Goal: Transaction & Acquisition: Purchase product/service

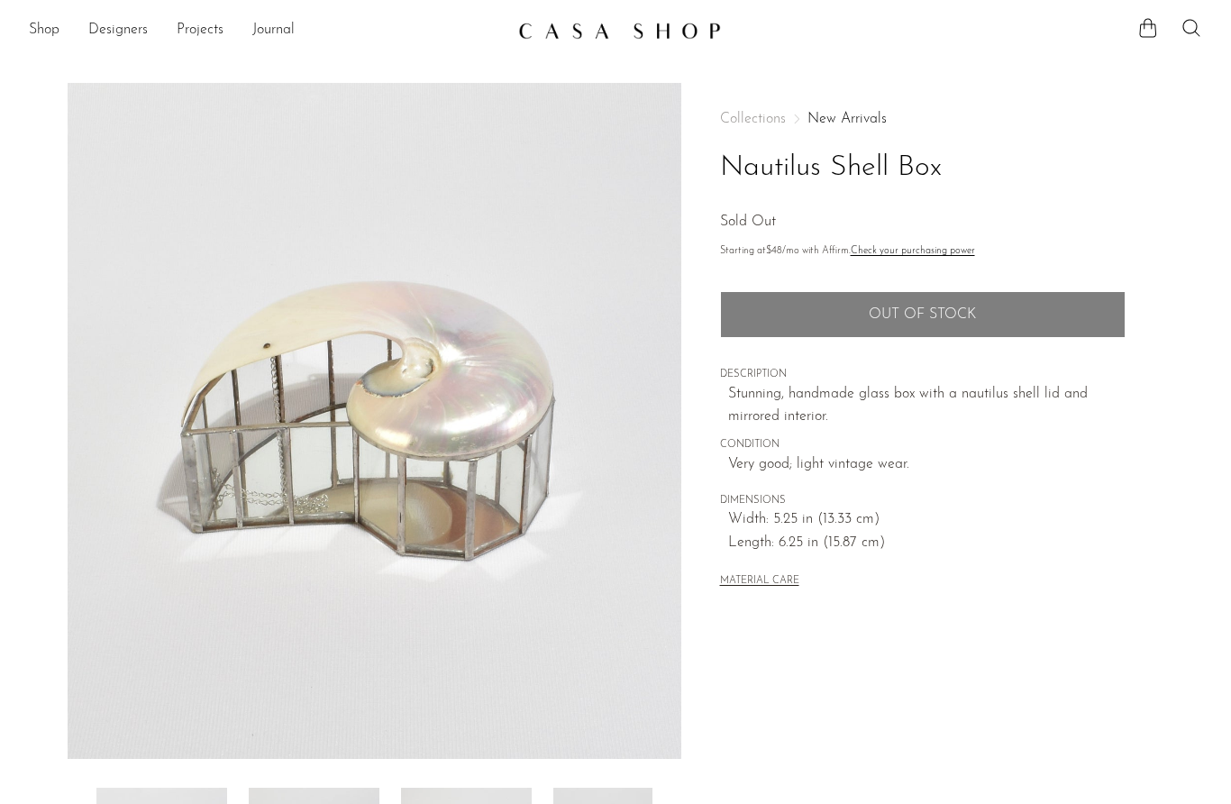
click at [47, 40] on link "Shop" at bounding box center [44, 30] width 31 height 23
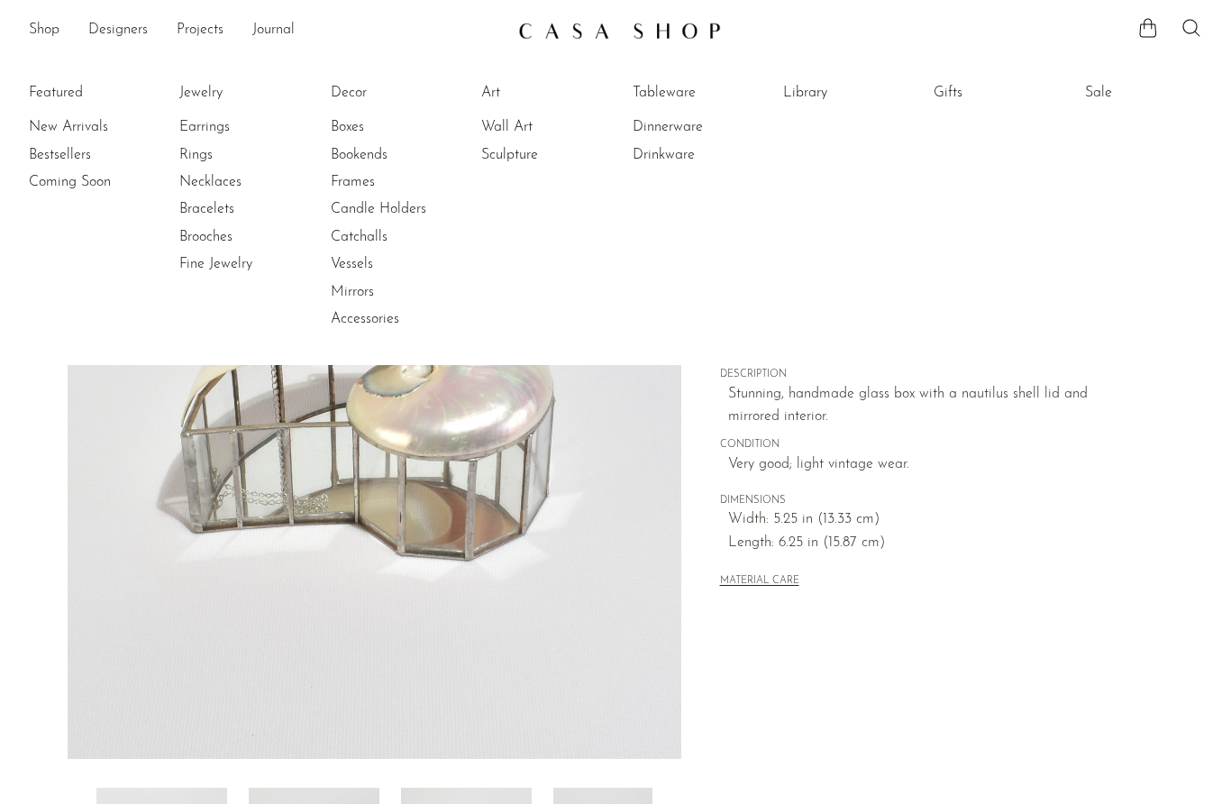
click at [70, 128] on link "New Arrivals" at bounding box center [96, 127] width 135 height 20
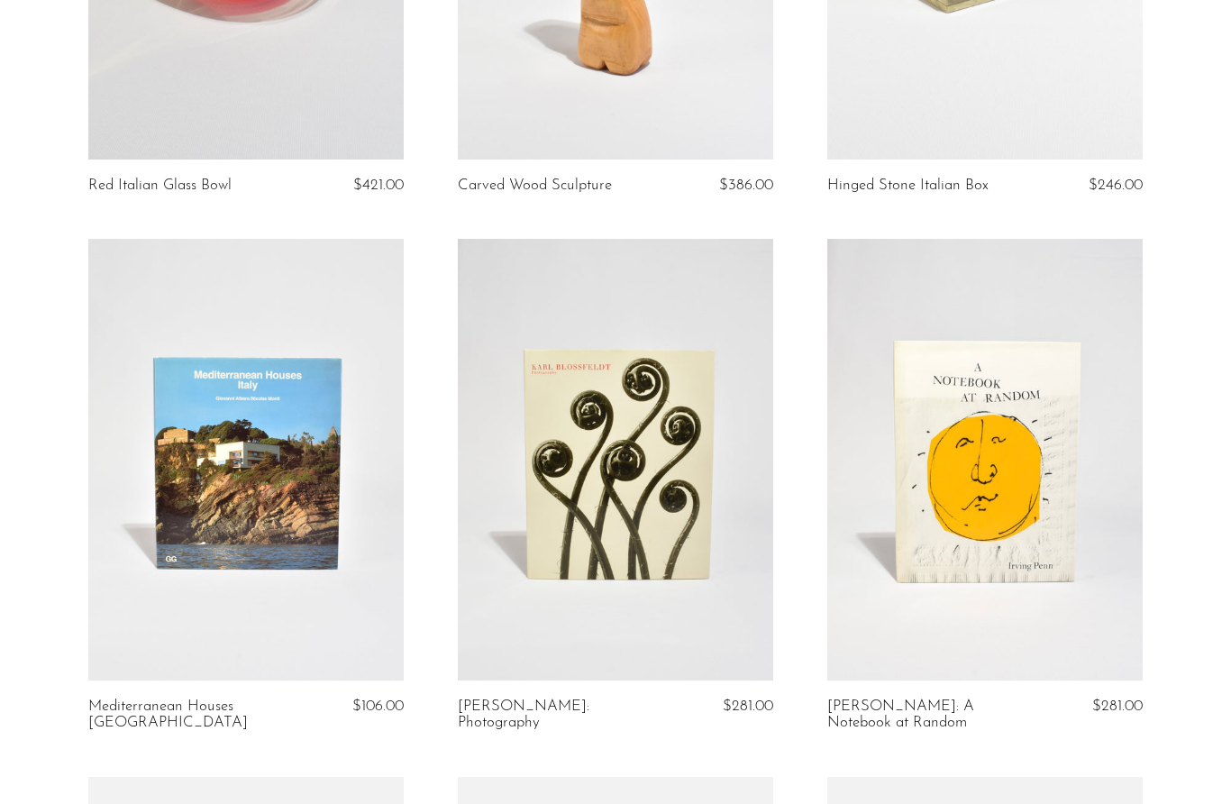
scroll to position [1556, 0]
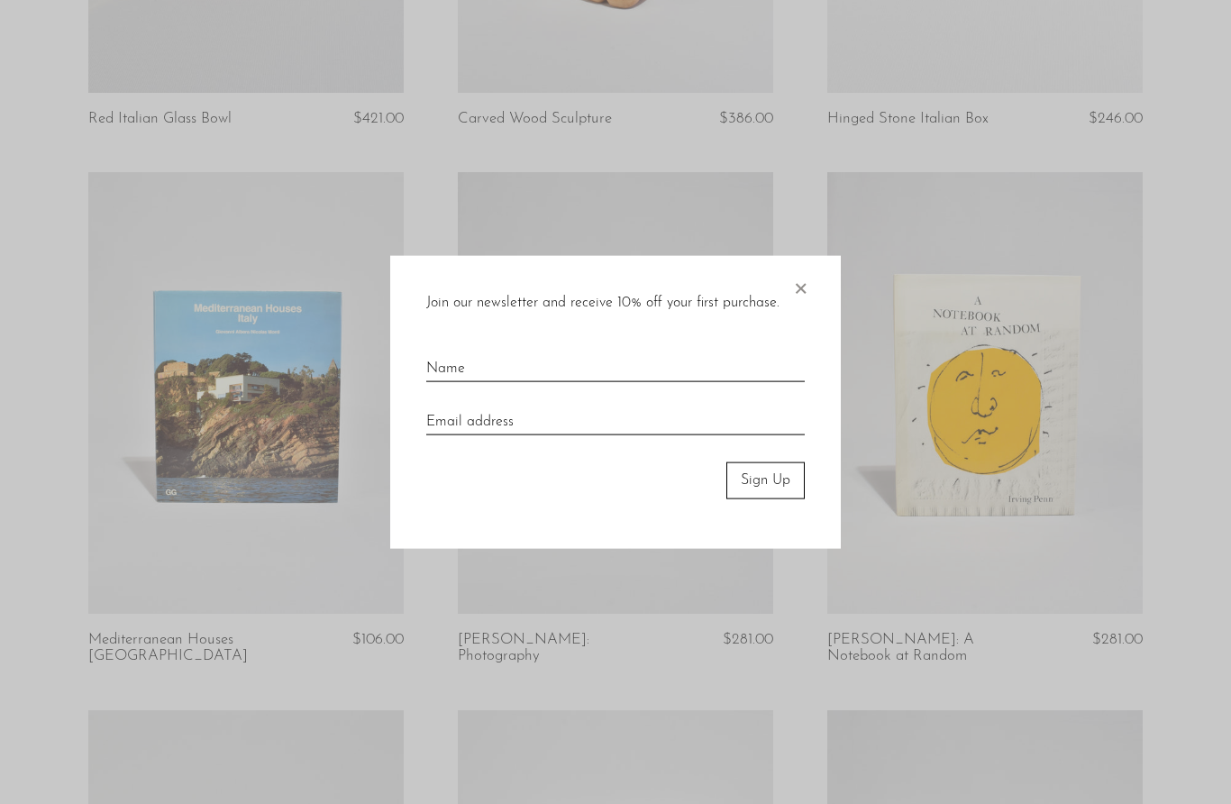
click at [802, 314] on span "×" at bounding box center [800, 285] width 18 height 58
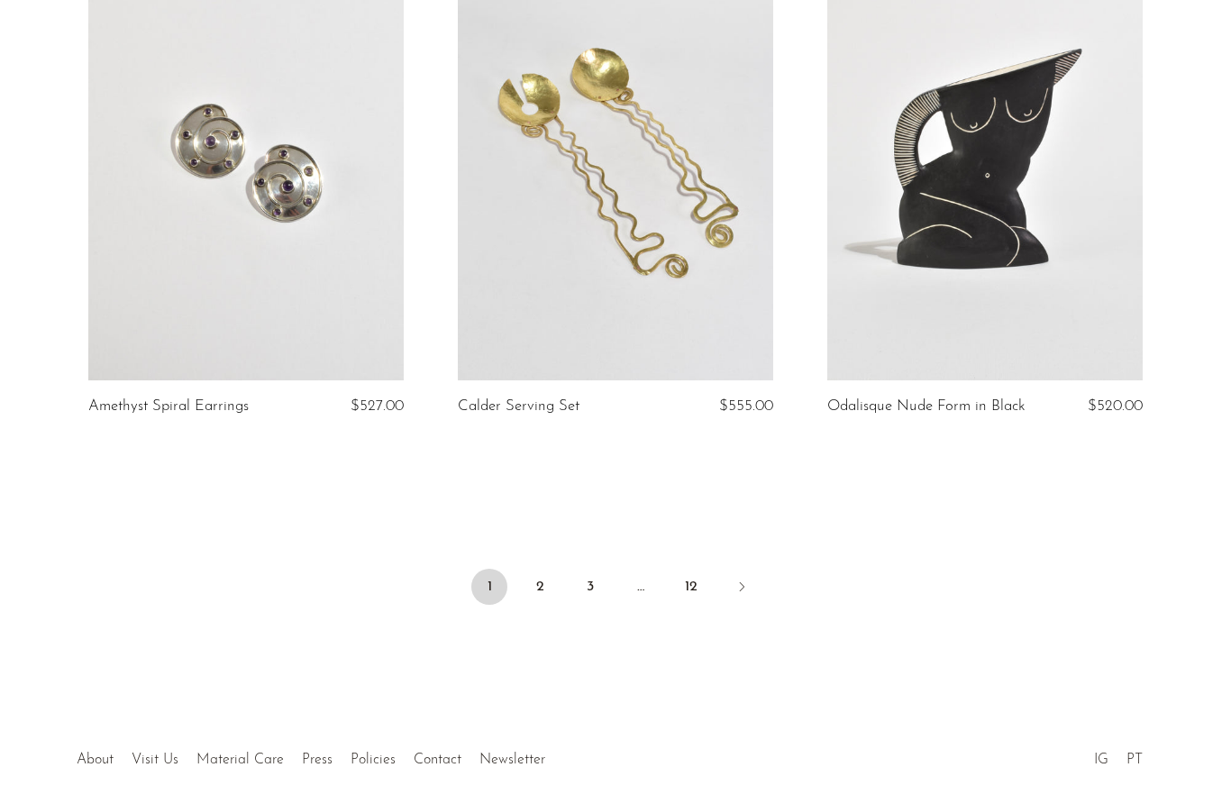
scroll to position [6021, 0]
click at [746, 592] on link "Next" at bounding box center [741, 589] width 36 height 40
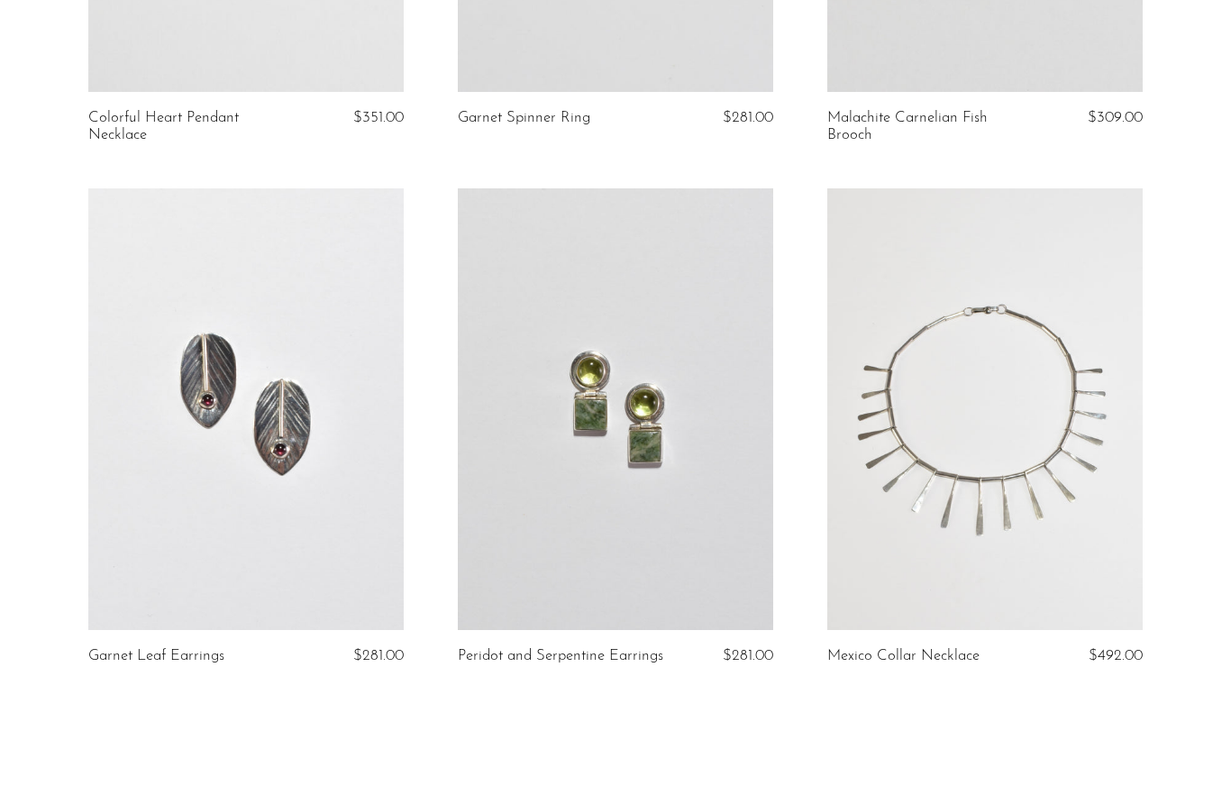
scroll to position [5872, 0]
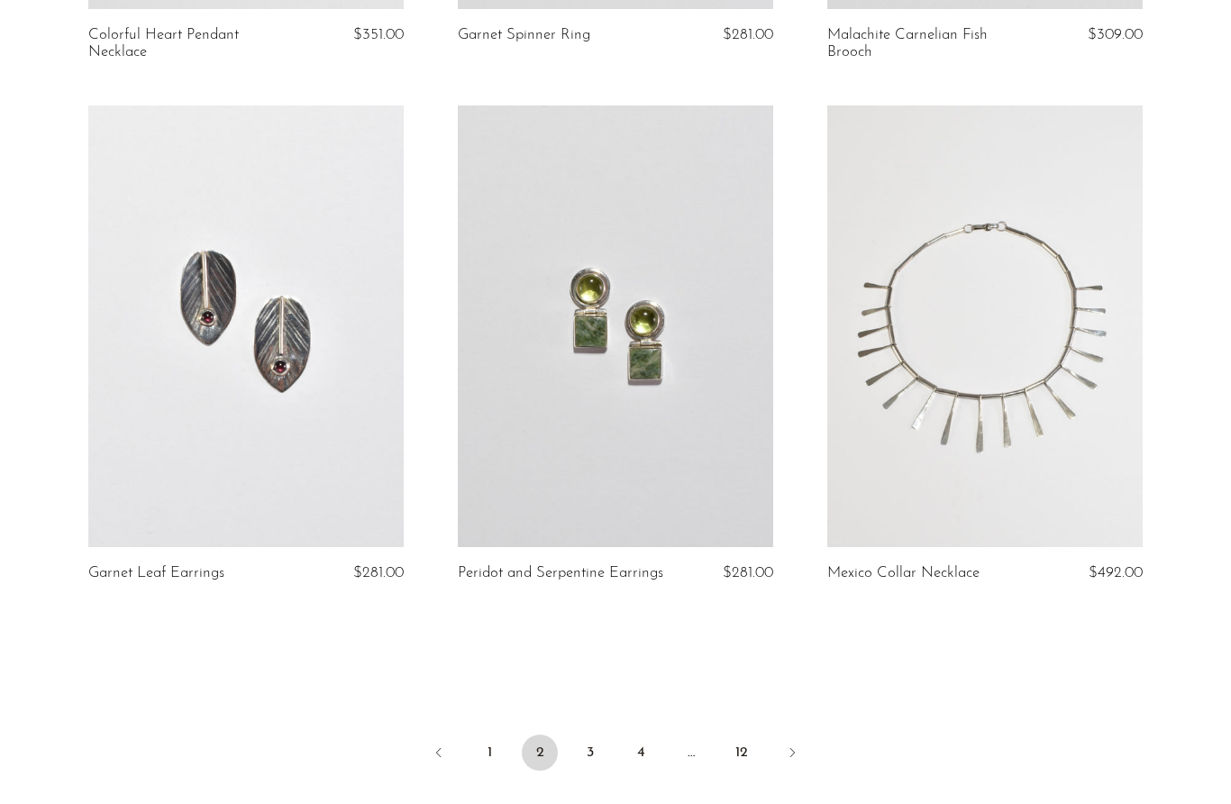
click at [797, 742] on link "Next" at bounding box center [792, 754] width 36 height 40
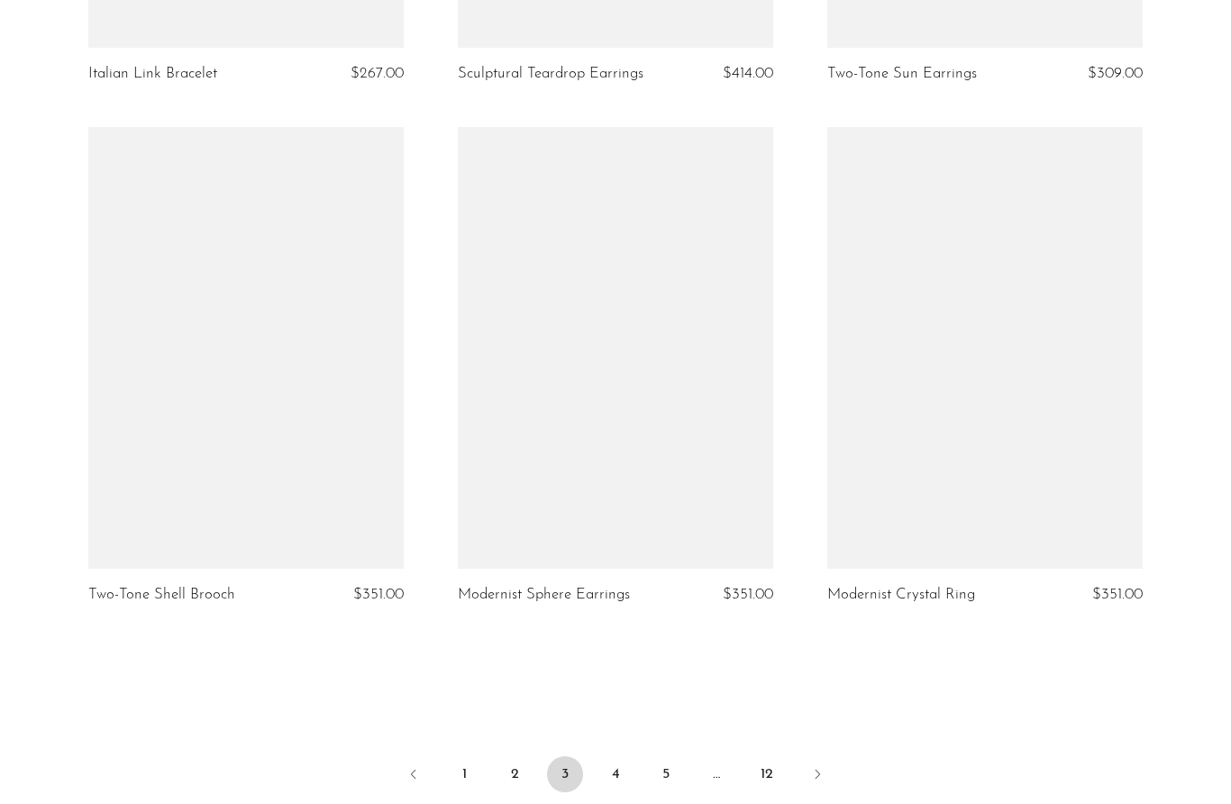
scroll to position [5870, 0]
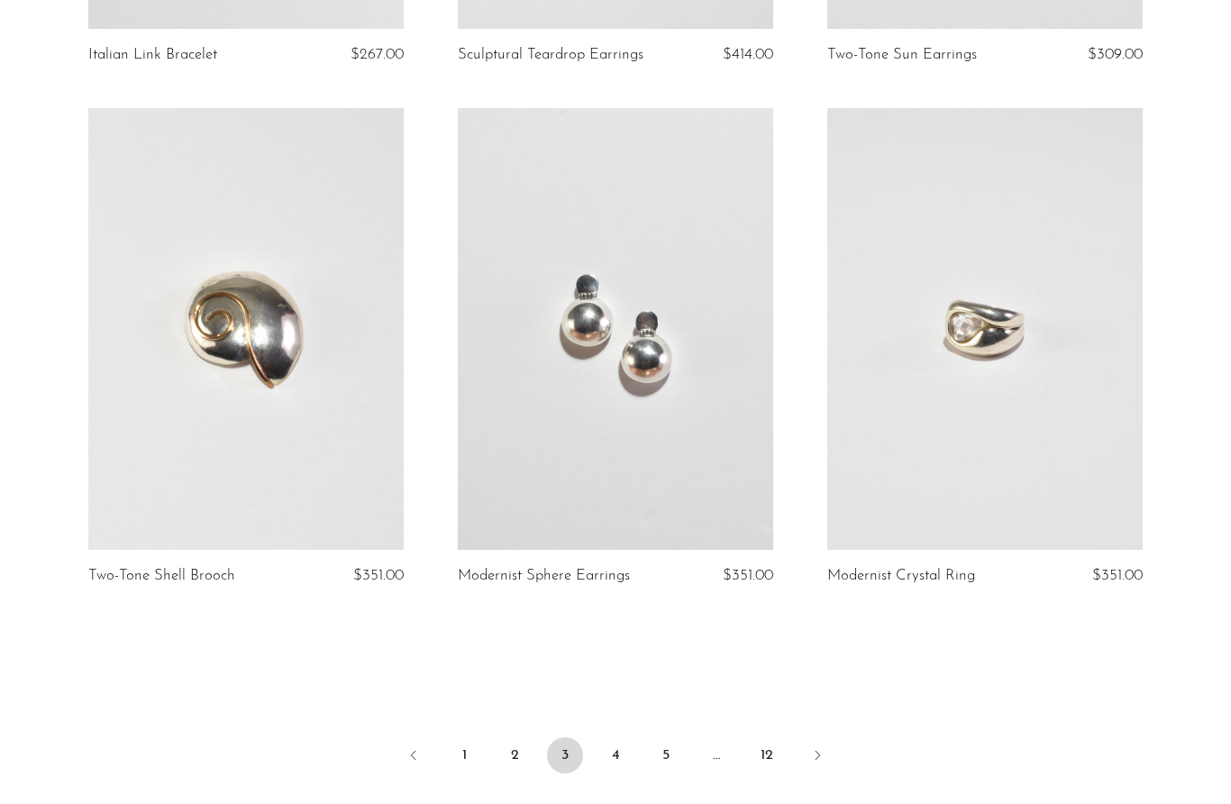
click at [817, 751] on link "Next" at bounding box center [817, 757] width 36 height 40
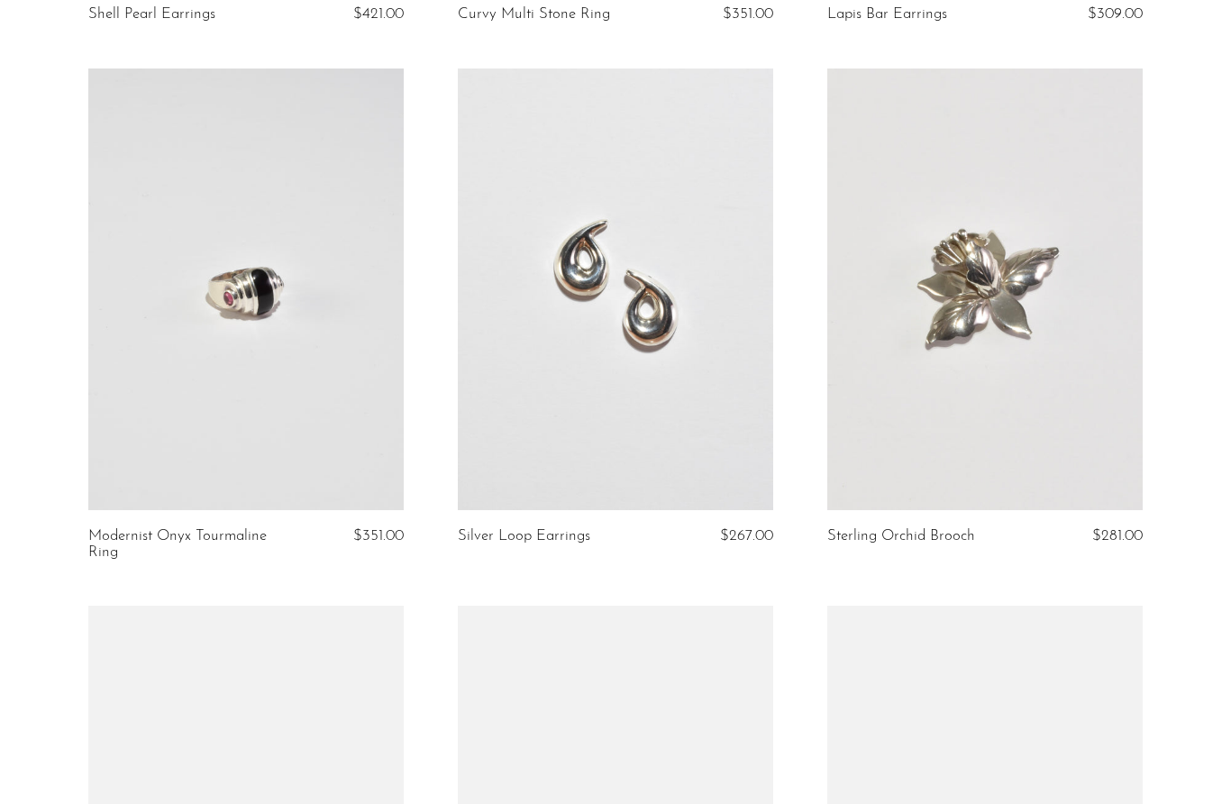
scroll to position [564, 0]
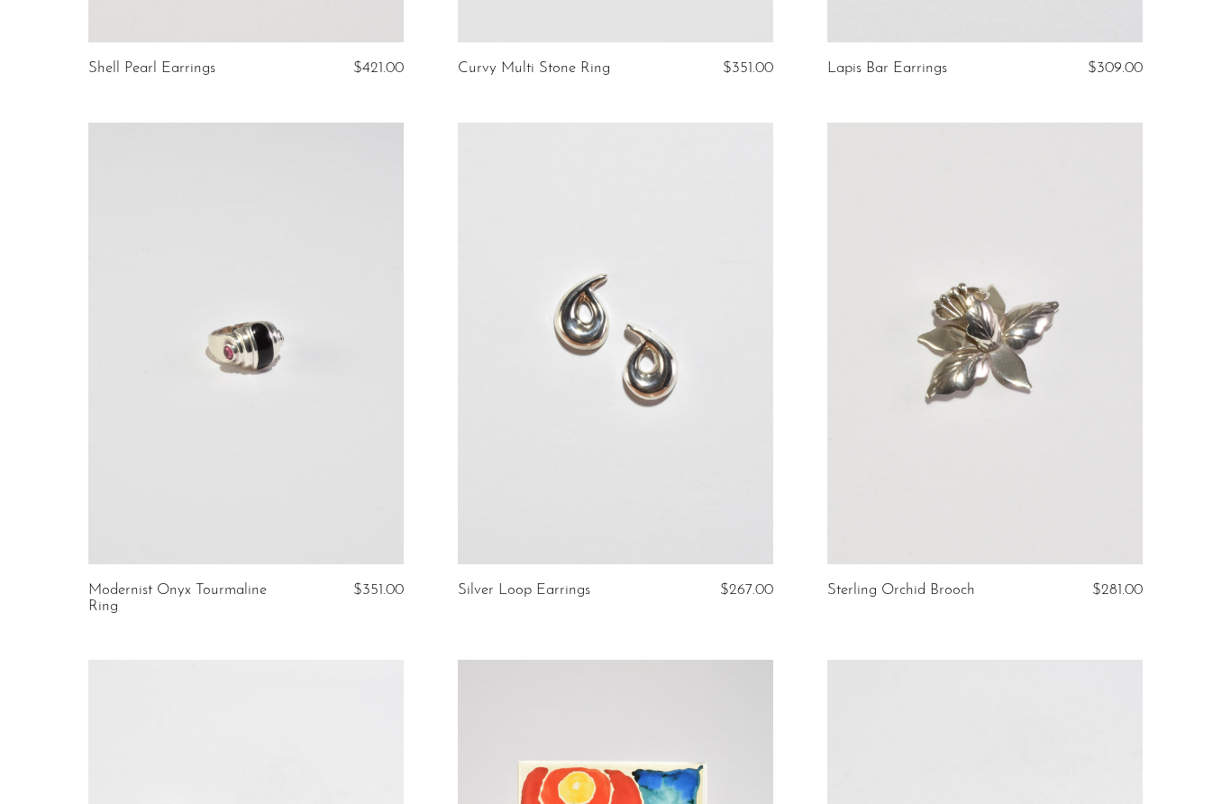
click at [1088, 355] on link at bounding box center [984, 343] width 315 height 441
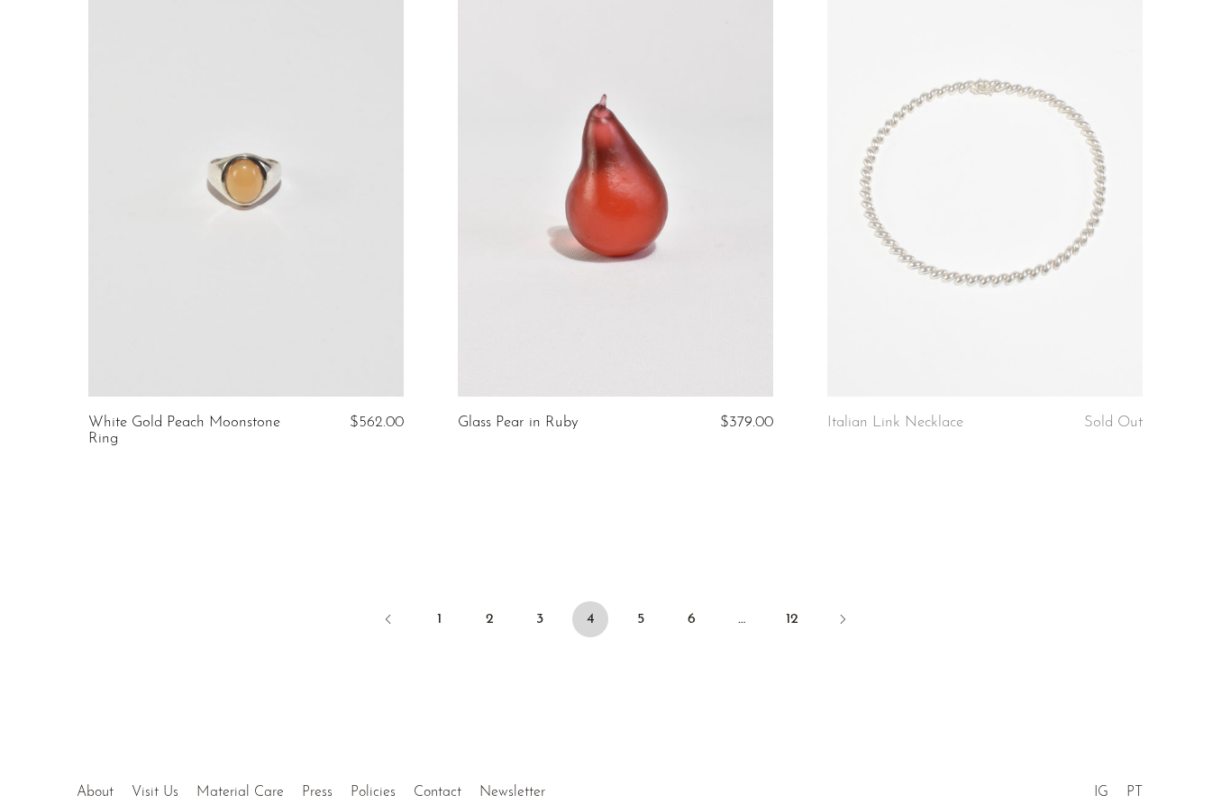
scroll to position [6053, 0]
click at [845, 614] on icon "Next" at bounding box center [842, 621] width 14 height 14
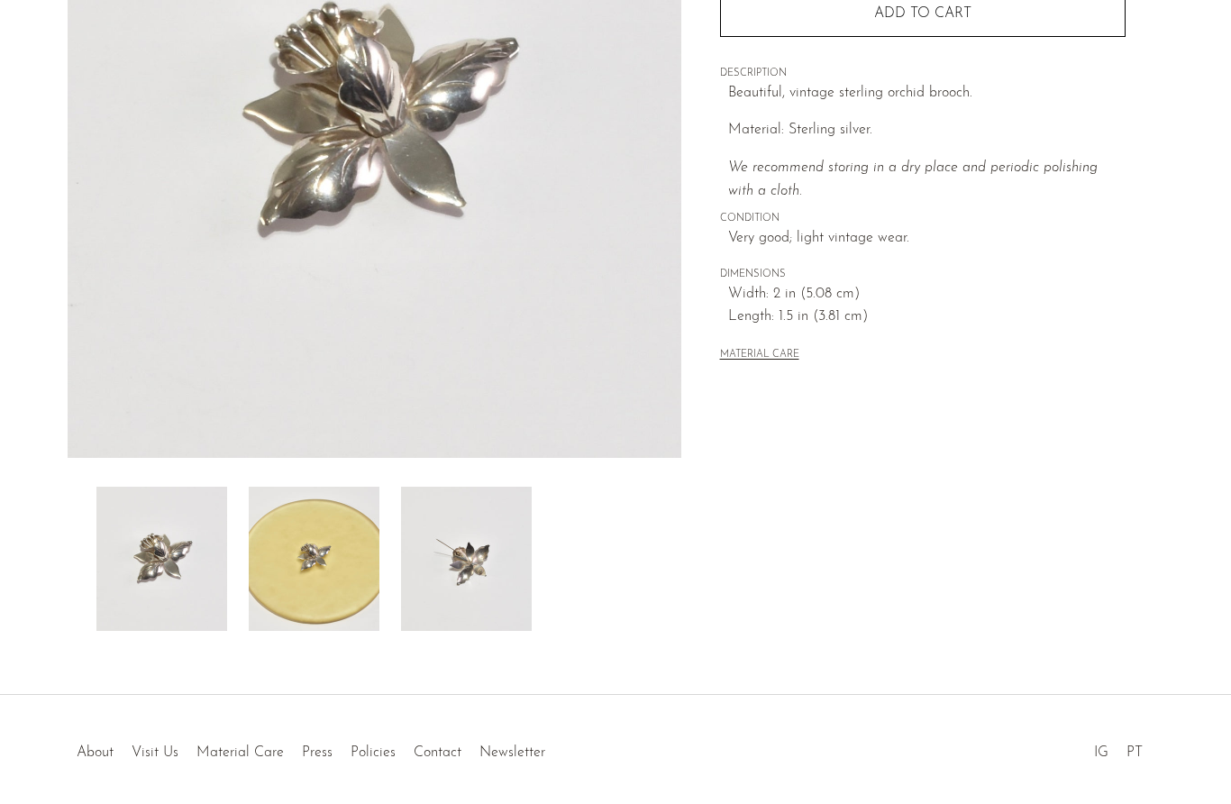
scroll to position [299, 0]
click at [308, 579] on img at bounding box center [314, 560] width 131 height 144
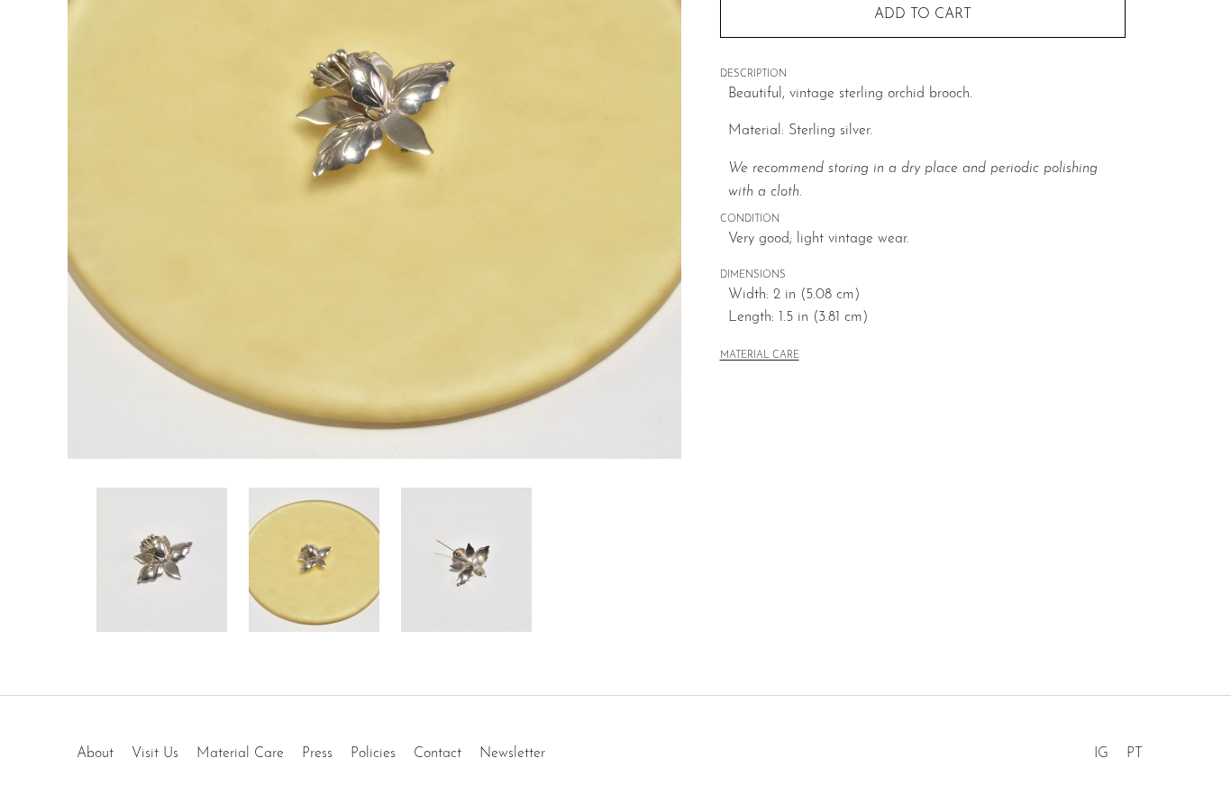
click at [441, 590] on img at bounding box center [466, 560] width 131 height 144
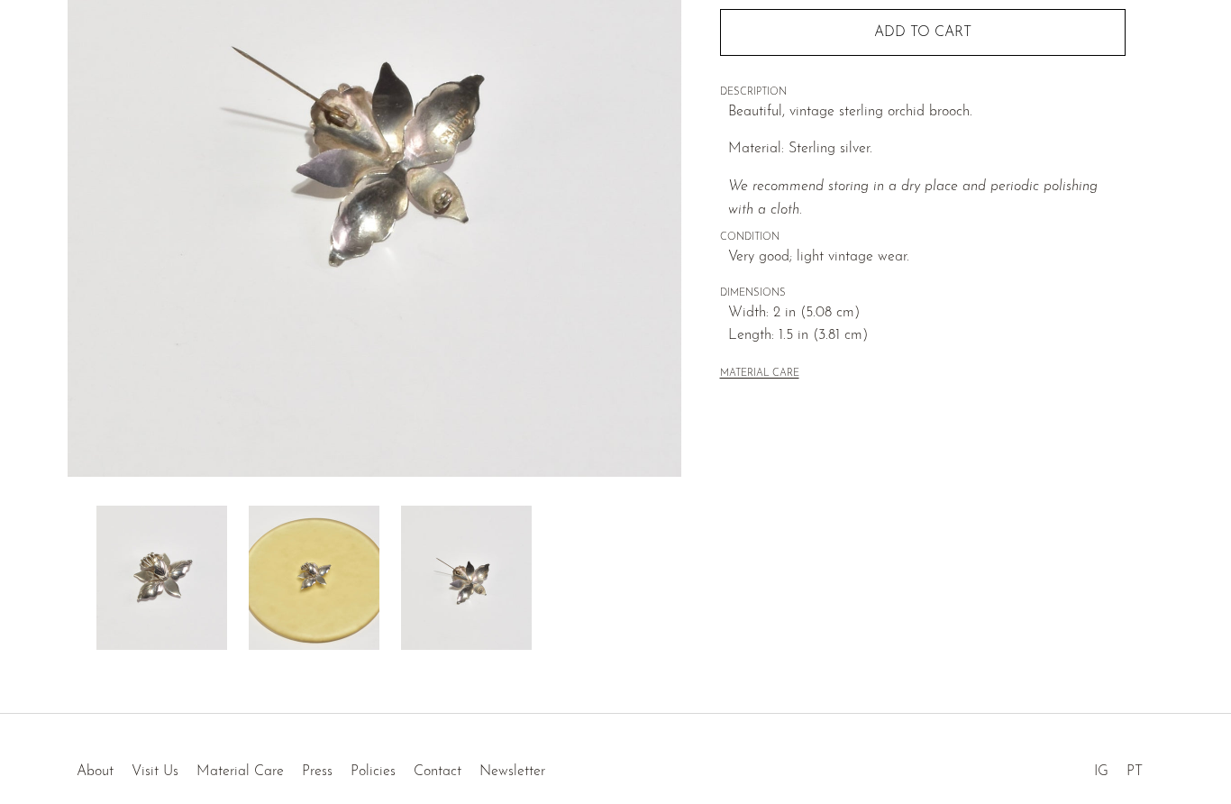
scroll to position [214, 0]
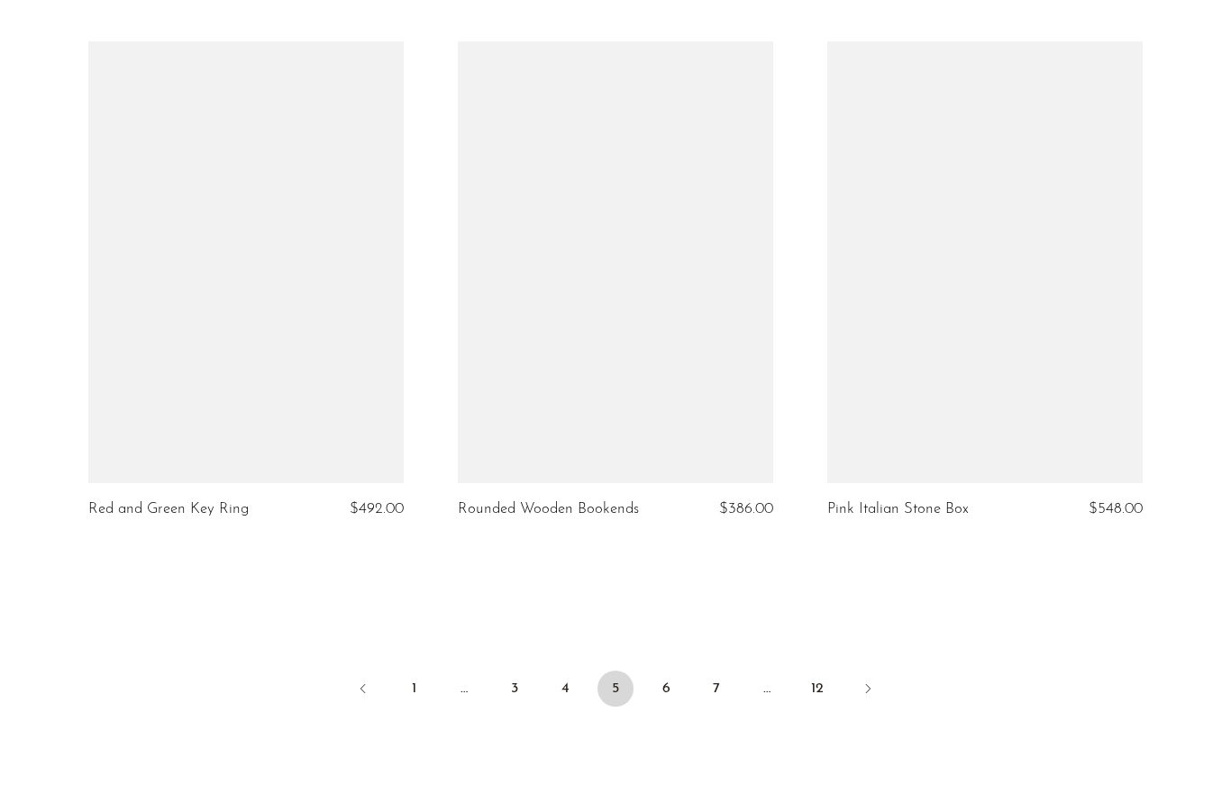
scroll to position [5980, 0]
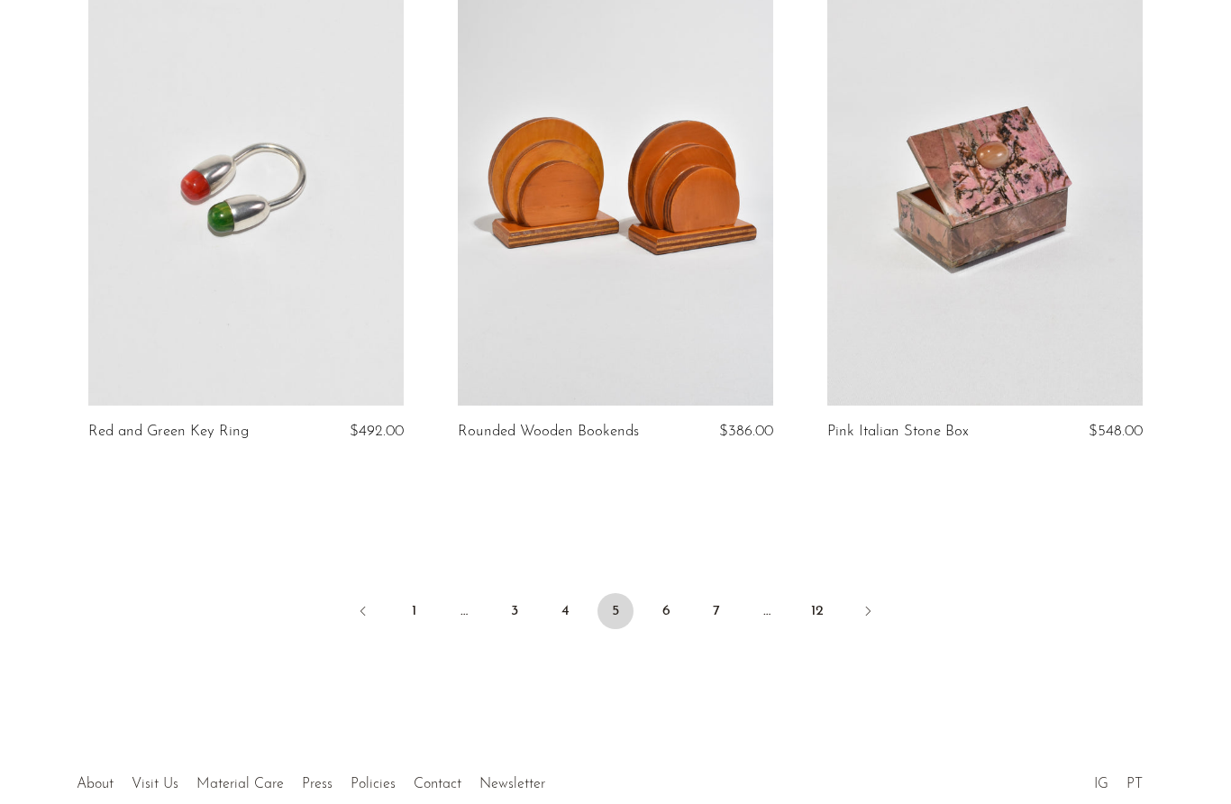
click at [878, 612] on link "Next" at bounding box center [868, 613] width 36 height 40
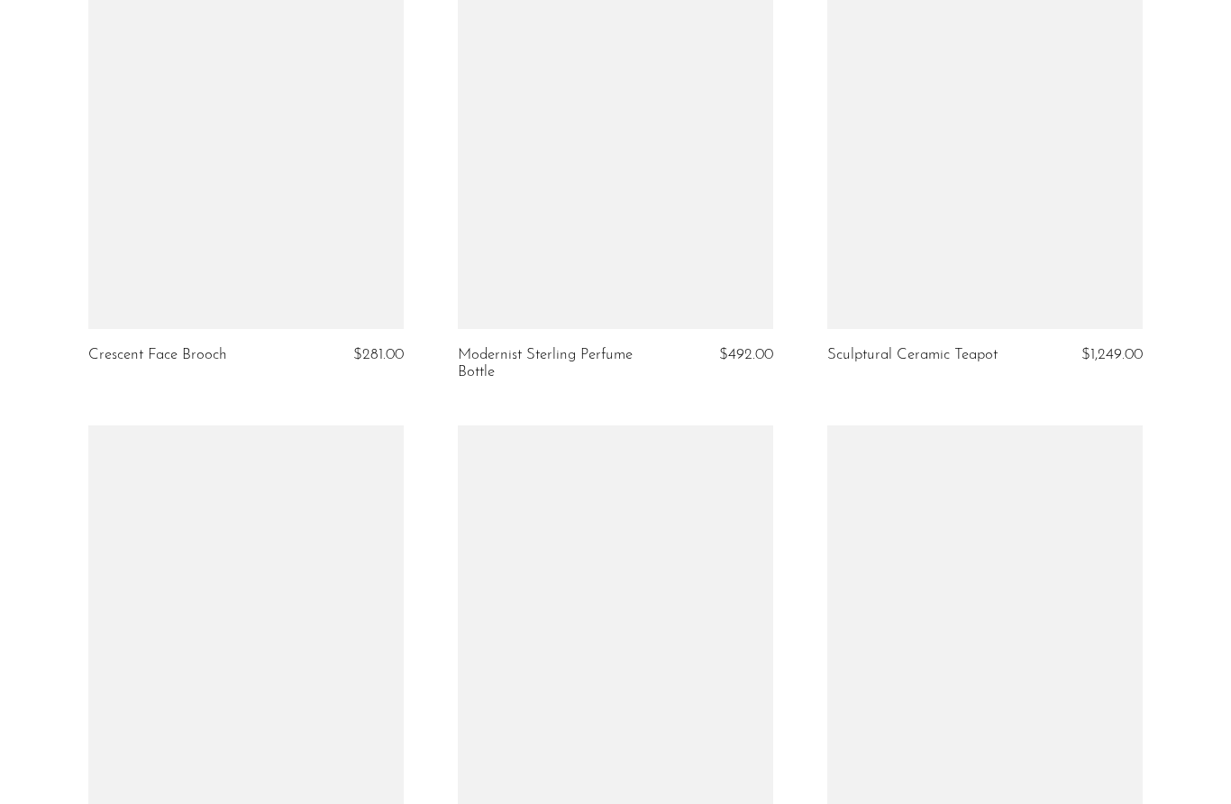
scroll to position [2290, 0]
